Goal: Communication & Community: Answer question/provide support

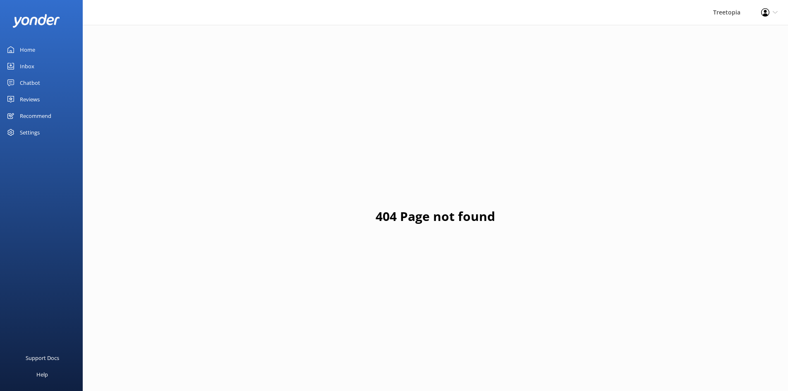
click at [31, 68] on div "Inbox" at bounding box center [27, 66] width 14 height 17
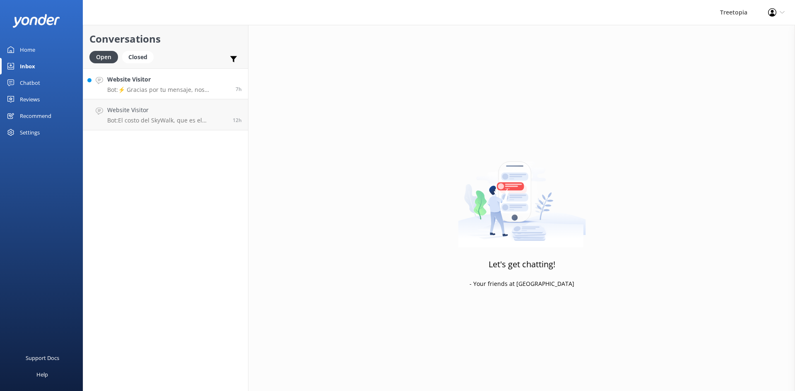
click at [213, 95] on link "Website Visitor Bot: ⚡ Gracias por tu mensaje, nos pondremos en contacto contig…" at bounding box center [165, 83] width 165 height 31
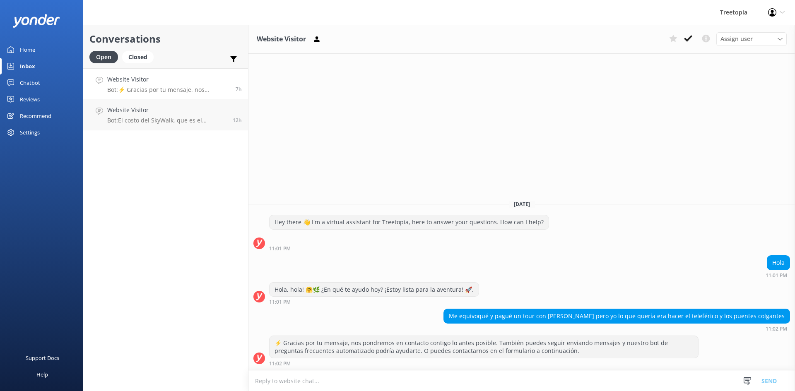
click at [224, 88] on p "Bot: ⚡ Gracias por tu mensaje, nos pondremos en contacto contigo lo antes posib…" at bounding box center [168, 89] width 122 height 7
click at [216, 118] on p "Bot: El costo del SkyWalk, que es el recorrido [PERSON_NAME] colgantes, es de $…" at bounding box center [166, 120] width 119 height 7
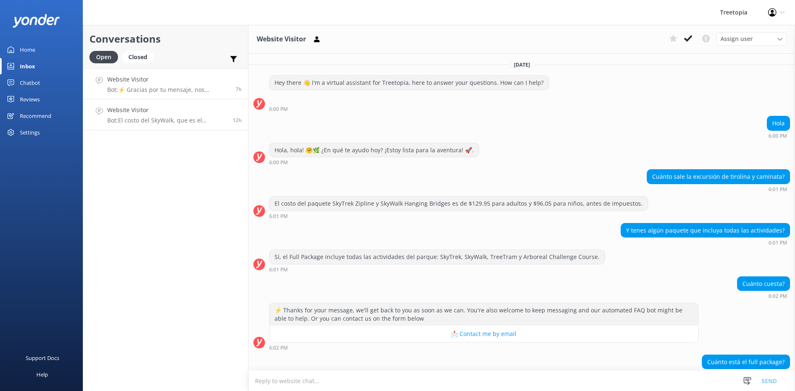
scroll to position [107, 0]
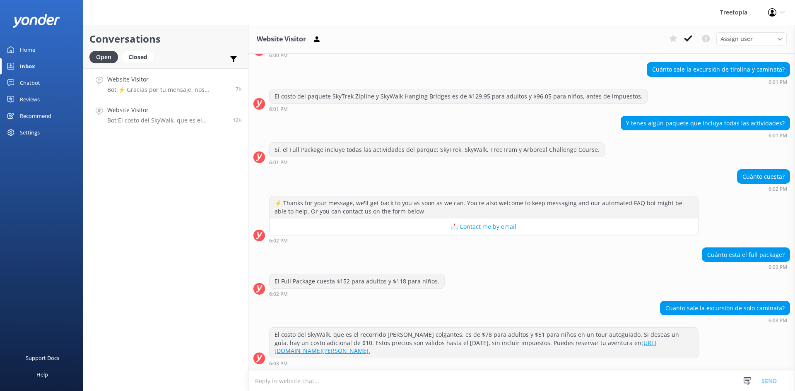
click at [151, 75] on h4 "Website Visitor" at bounding box center [168, 79] width 122 height 9
